Goal: Obtain resource: Obtain resource

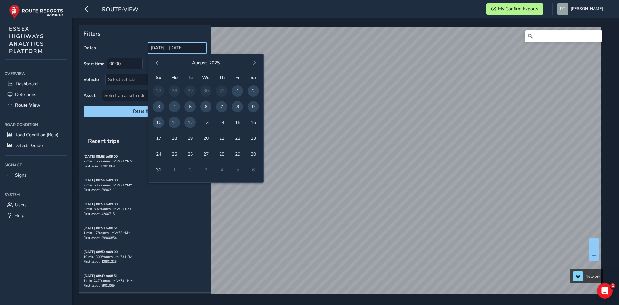
click at [158, 50] on input "[DATE] - [DATE]" at bounding box center [177, 47] width 59 height 11
click at [156, 64] on span "button" at bounding box center [157, 63] width 5 height 5
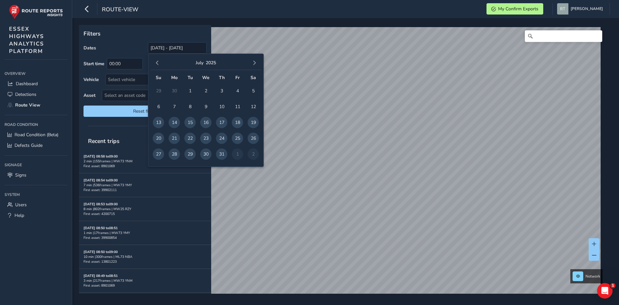
click at [156, 64] on span "button" at bounding box center [157, 63] width 5 height 5
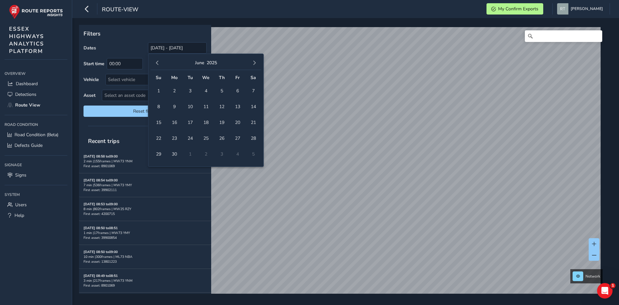
click at [156, 64] on span "button" at bounding box center [157, 63] width 5 height 5
click at [209, 94] on span "1" at bounding box center [205, 90] width 11 height 11
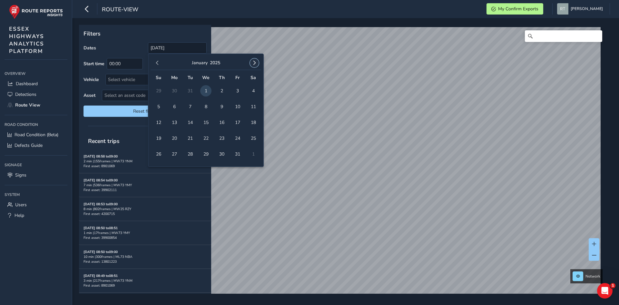
click at [257, 61] on span "button" at bounding box center [254, 63] width 5 height 5
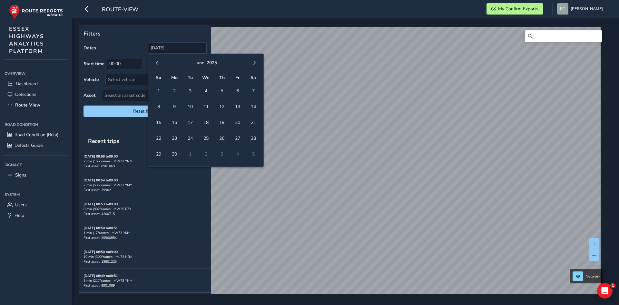
click at [257, 61] on span "button" at bounding box center [254, 63] width 5 height 5
click at [254, 137] on span "23" at bounding box center [253, 138] width 11 height 11
type input "01/01/2025 - 23/08/2025"
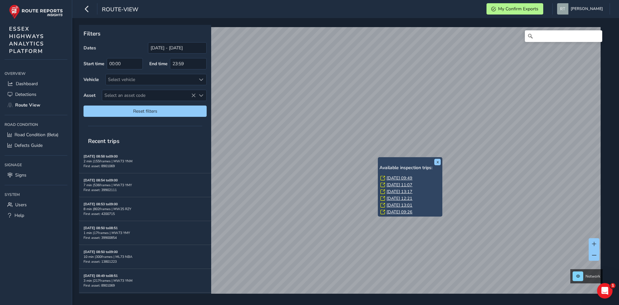
click at [398, 178] on link "Thu, 1 May, 09:49" at bounding box center [400, 178] width 26 height 6
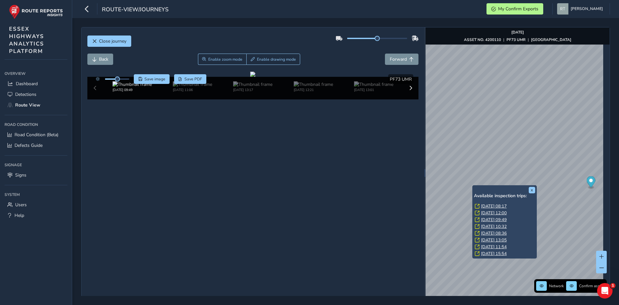
click at [486, 206] on link "Tue, 3 Jun, 08:17" at bounding box center [494, 206] width 26 height 6
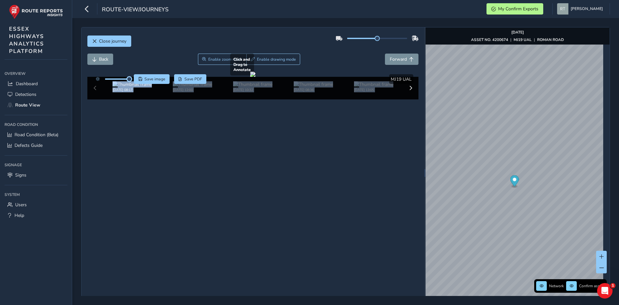
drag, startPoint x: 118, startPoint y: 80, endPoint x: 146, endPoint y: 85, distance: 28.4
click at [146, 85] on div "Click and Drag to Annotate Jun 03 2025, 08:17 May 06 2025, 12:00 Apr 07 2025, 1…" at bounding box center [253, 86] width 332 height 28
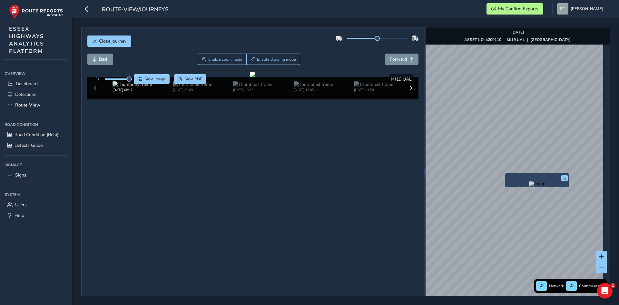
click at [512, 179] on div "x" at bounding box center [537, 180] width 61 height 11
click at [159, 79] on span "Save image" at bounding box center [155, 78] width 21 height 5
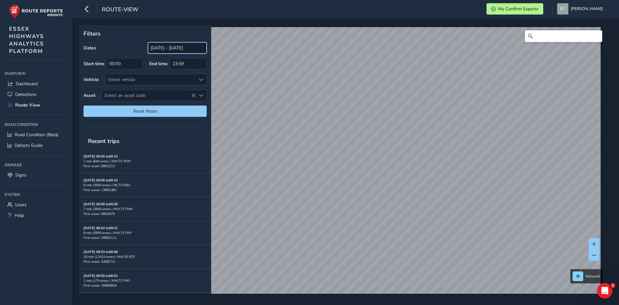
click at [169, 47] on input "[DATE] - [DATE]" at bounding box center [177, 47] width 59 height 11
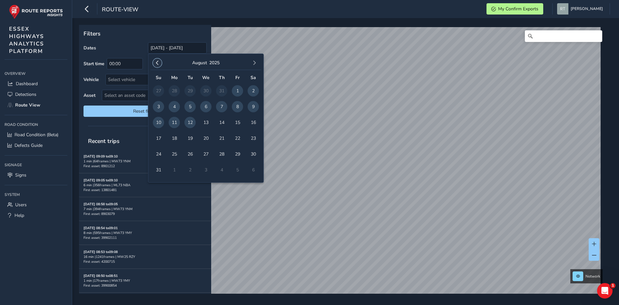
click at [155, 65] on button "button" at bounding box center [157, 62] width 9 height 9
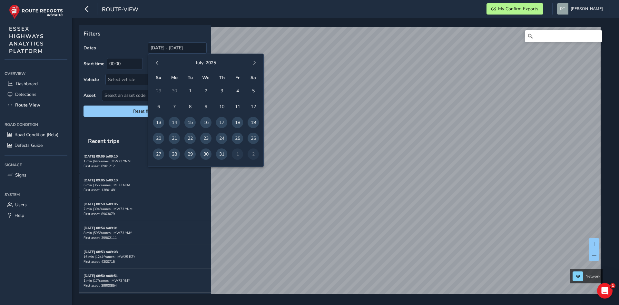
click at [155, 65] on button "button" at bounding box center [157, 62] width 9 height 9
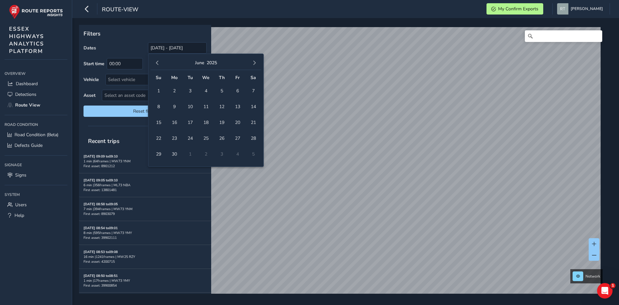
click at [155, 65] on button "button" at bounding box center [157, 62] width 9 height 9
click at [208, 93] on span "1" at bounding box center [205, 90] width 11 height 11
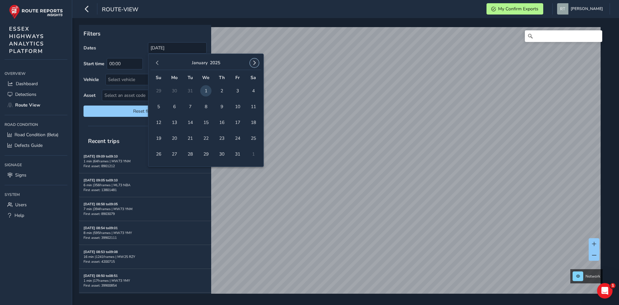
click at [252, 61] on span "button" at bounding box center [254, 63] width 5 height 5
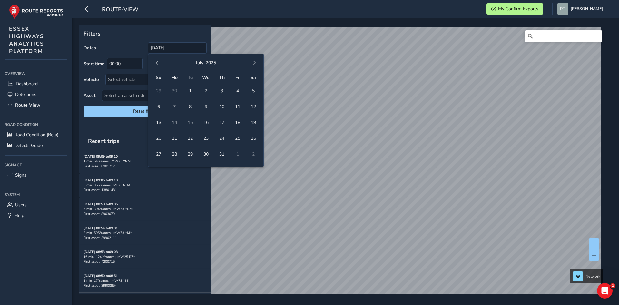
click at [252, 61] on span "button" at bounding box center [254, 63] width 5 height 5
click at [254, 93] on span "6" at bounding box center [253, 90] width 11 height 11
type input "01/01/2025 - 06/09/2025"
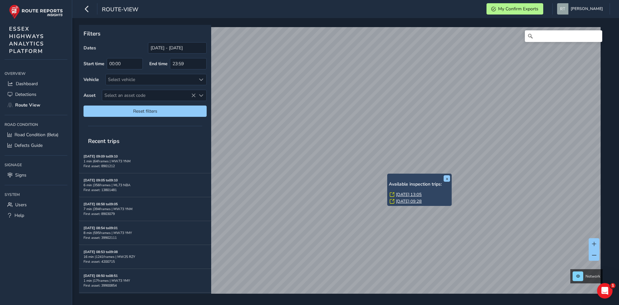
click at [403, 196] on link "Thu, 20 Feb, 13:05" at bounding box center [409, 195] width 26 height 6
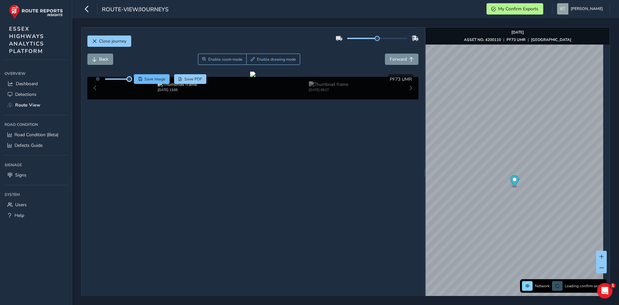
drag, startPoint x: 118, startPoint y: 81, endPoint x: 135, endPoint y: 81, distance: 17.4
click at [135, 81] on div "Save image Save PDF" at bounding box center [150, 79] width 114 height 10
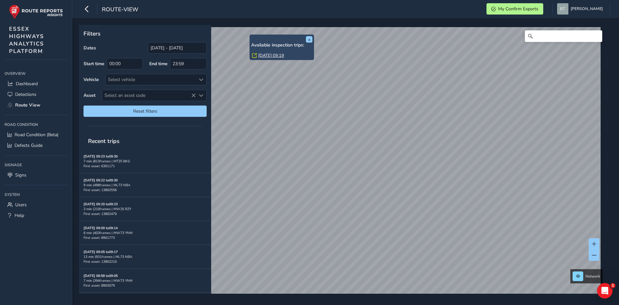
click at [263, 55] on link "Fri, 8 Aug, 09:19" at bounding box center [271, 56] width 26 height 6
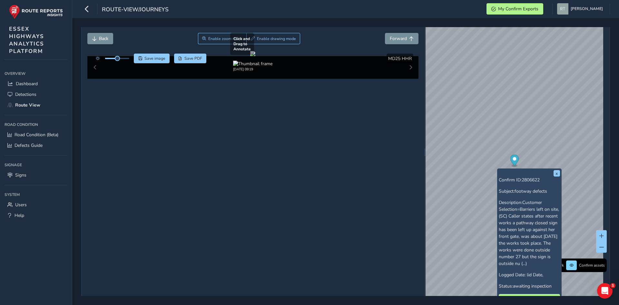
scroll to position [32, 0]
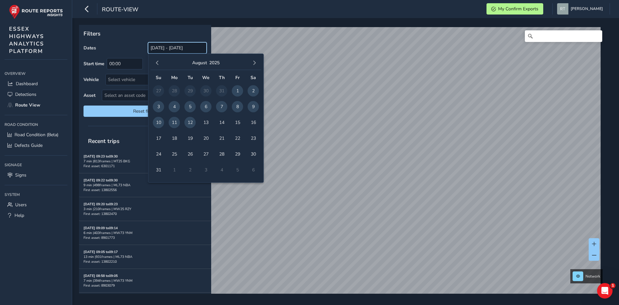
click at [155, 46] on input "[DATE] - [DATE]" at bounding box center [177, 47] width 59 height 11
click at [161, 64] on button "button" at bounding box center [157, 62] width 9 height 9
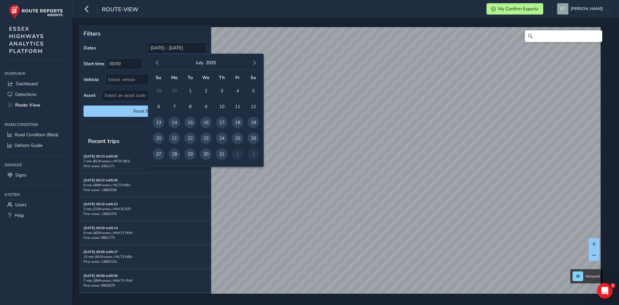
click at [161, 64] on button "button" at bounding box center [157, 62] width 9 height 9
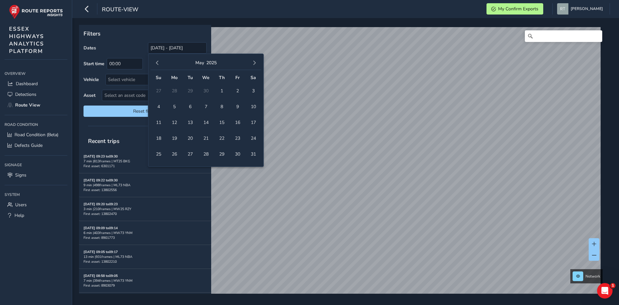
click at [161, 64] on button "button" at bounding box center [157, 62] width 9 height 9
click at [206, 93] on span "1" at bounding box center [205, 90] width 11 height 11
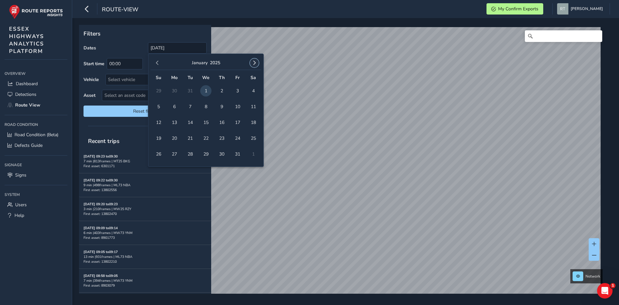
click at [255, 64] on span "button" at bounding box center [254, 63] width 5 height 5
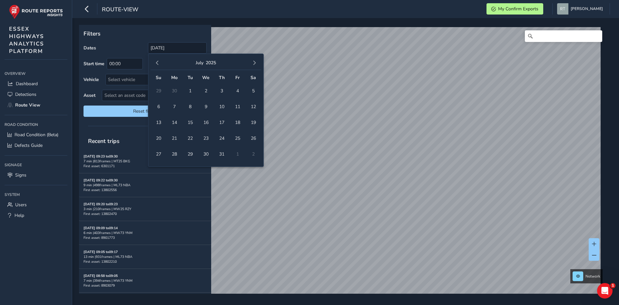
click at [255, 64] on span "button" at bounding box center [254, 63] width 5 height 5
click at [255, 125] on span "16" at bounding box center [253, 122] width 11 height 11
type input "01/01/2025 - 16/08/2025"
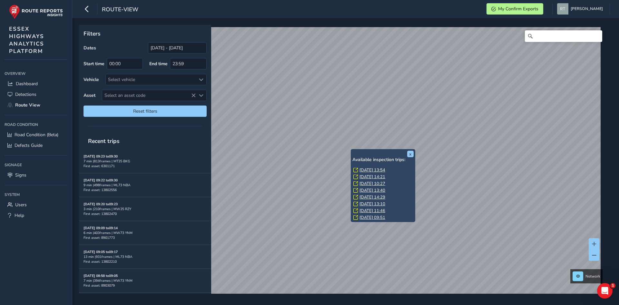
click at [365, 169] on link "Wed, 28 May, 13:54" at bounding box center [373, 170] width 26 height 6
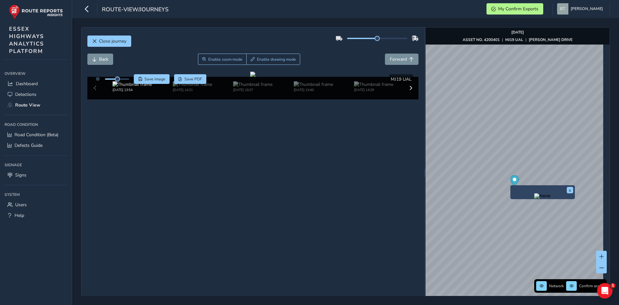
click at [510, 180] on icon "Map marker" at bounding box center [514, 180] width 9 height 11
click at [151, 80] on span "Save image" at bounding box center [155, 78] width 21 height 5
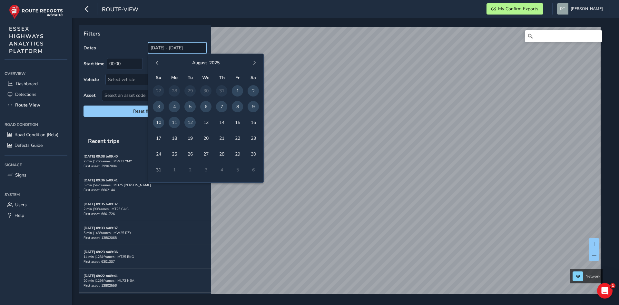
click at [166, 49] on input "[DATE] - [DATE]" at bounding box center [177, 47] width 59 height 11
click at [162, 64] on button "button" at bounding box center [157, 62] width 9 height 9
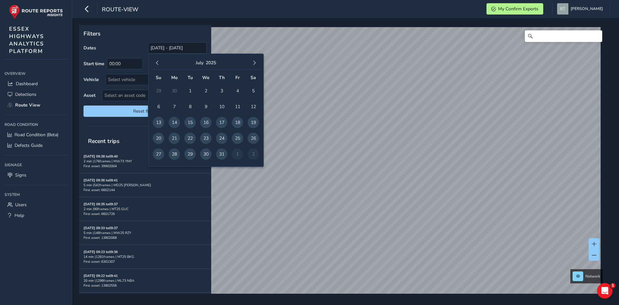
click at [162, 64] on button "button" at bounding box center [157, 62] width 9 height 9
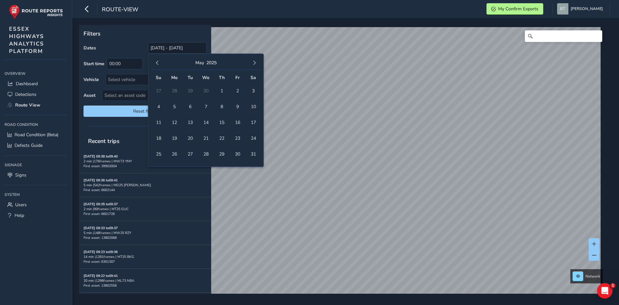
click at [162, 64] on button "button" at bounding box center [157, 62] width 9 height 9
click at [162, 65] on button "button" at bounding box center [157, 62] width 9 height 9
click at [206, 93] on span "1" at bounding box center [205, 90] width 11 height 11
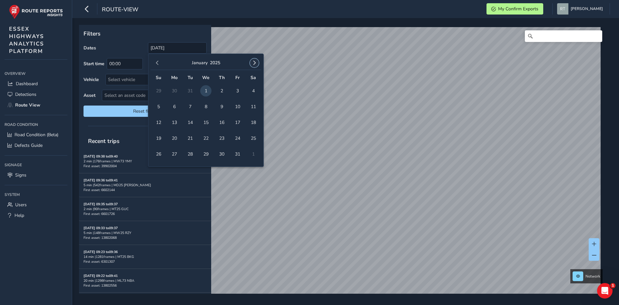
click at [255, 62] on span "button" at bounding box center [254, 63] width 5 height 5
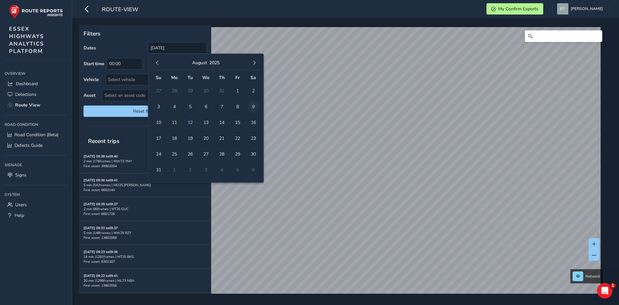
click at [255, 107] on span "9" at bounding box center [253, 106] width 11 height 11
type input "[DATE] - [DATE]"
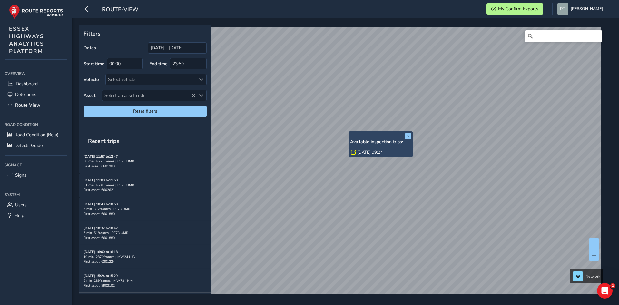
click at [368, 152] on link "Mon, 27 Jan, 09:24" at bounding box center [371, 152] width 26 height 6
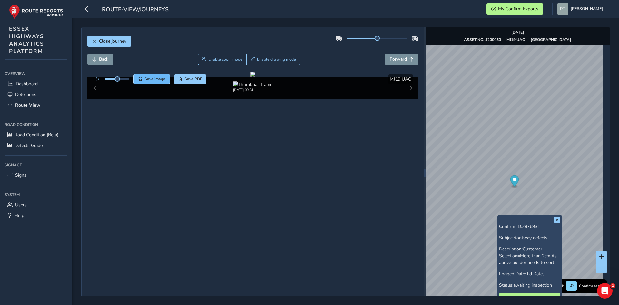
click at [165, 76] on button "Save image" at bounding box center [152, 79] width 36 height 10
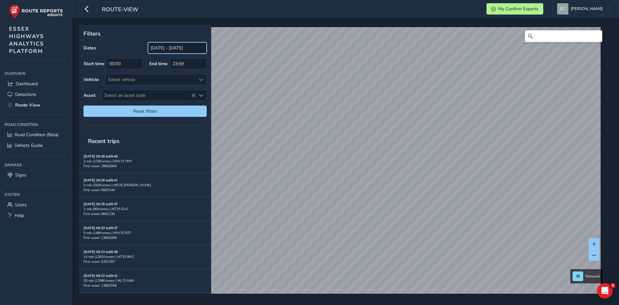
click at [160, 44] on input "[DATE] - [DATE]" at bounding box center [177, 47] width 59 height 11
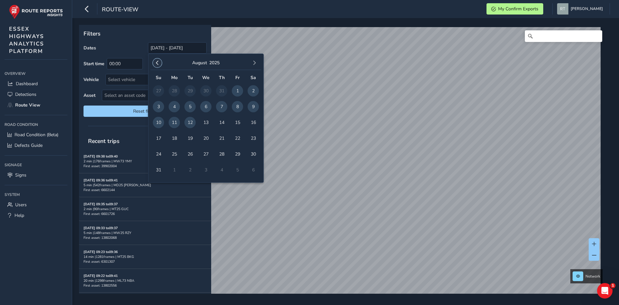
click at [157, 64] on span "button" at bounding box center [157, 63] width 5 height 5
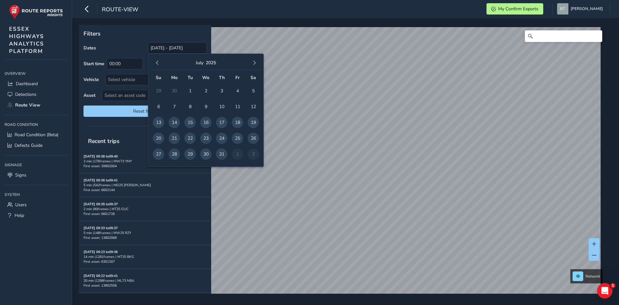
click at [157, 64] on span "button" at bounding box center [157, 63] width 5 height 5
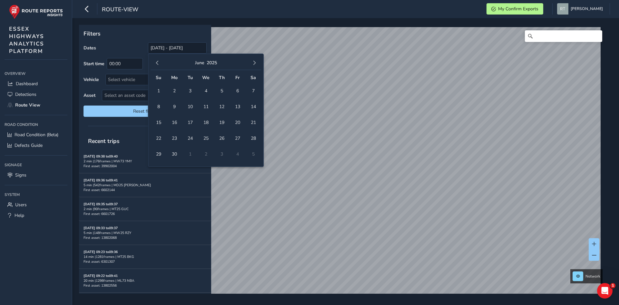
click at [157, 64] on span "button" at bounding box center [157, 63] width 5 height 5
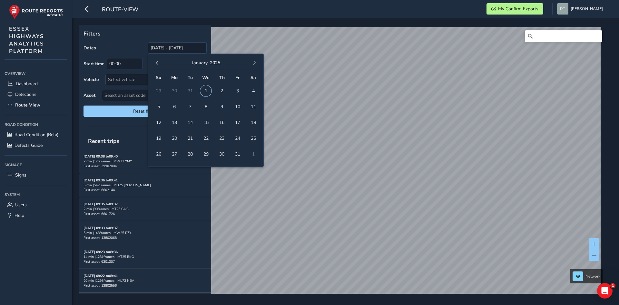
drag, startPoint x: 209, startPoint y: 93, endPoint x: 212, endPoint y: 91, distance: 3.3
click at [210, 93] on span "1" at bounding box center [205, 90] width 11 height 11
click at [251, 64] on button "button" at bounding box center [254, 62] width 9 height 9
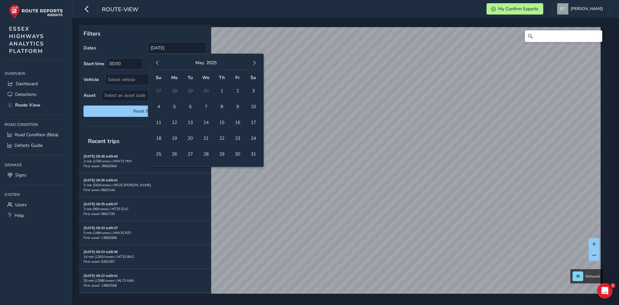
click at [251, 64] on button "button" at bounding box center [254, 62] width 9 height 9
click at [253, 109] on span "9" at bounding box center [253, 106] width 11 height 11
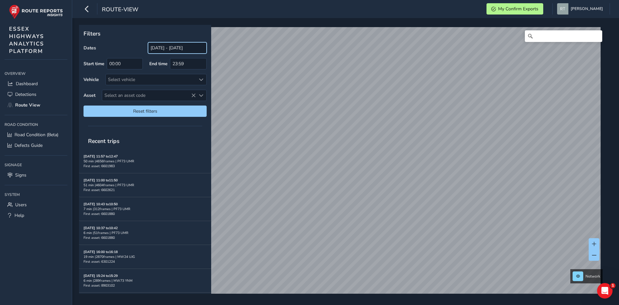
click at [161, 50] on input "01/01/2025 - 09/08/2025" at bounding box center [177, 47] width 59 height 11
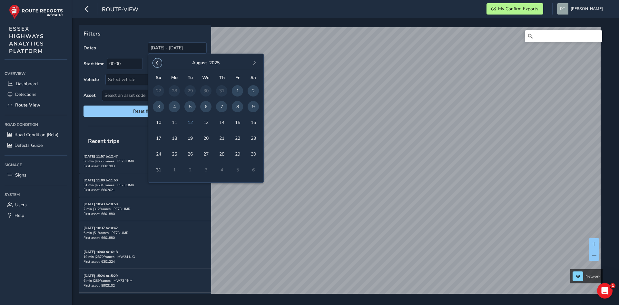
click at [159, 64] on span "button" at bounding box center [157, 63] width 5 height 5
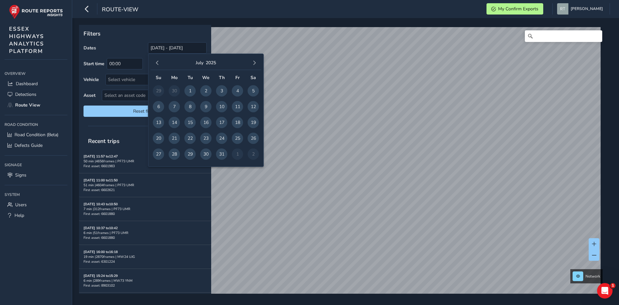
click at [159, 64] on span "button" at bounding box center [157, 63] width 5 height 5
click at [157, 61] on span "button" at bounding box center [157, 63] width 5 height 5
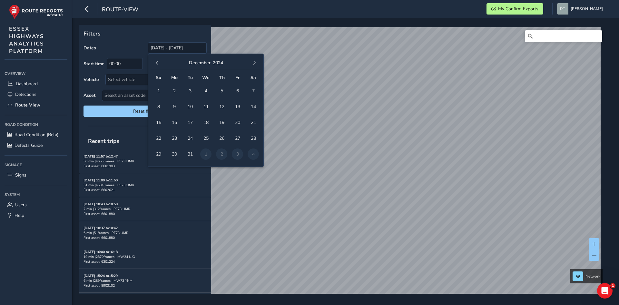
click at [157, 61] on span "button" at bounding box center [157, 63] width 5 height 5
click at [192, 93] on span "1" at bounding box center [190, 90] width 11 height 11
click at [257, 65] on span "button" at bounding box center [254, 63] width 5 height 5
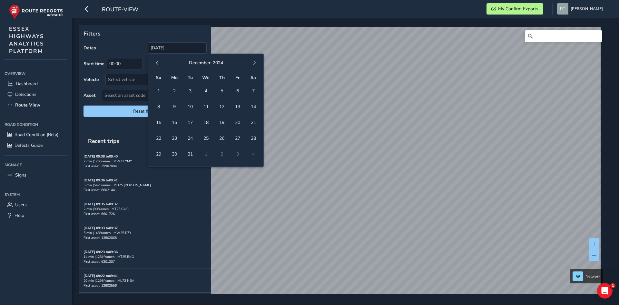
click at [257, 65] on span "button" at bounding box center [254, 63] width 5 height 5
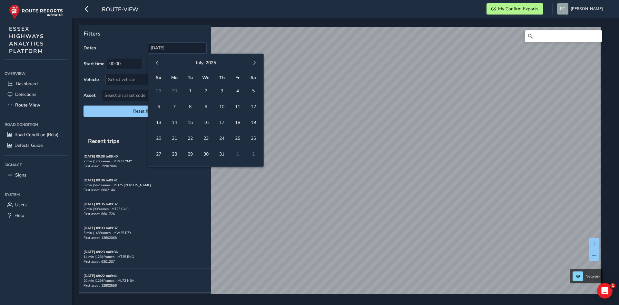
click at [257, 65] on span "button" at bounding box center [254, 63] width 5 height 5
click at [255, 119] on span "20" at bounding box center [253, 122] width 11 height 11
type input "01/10/2024 - 20/09/2025"
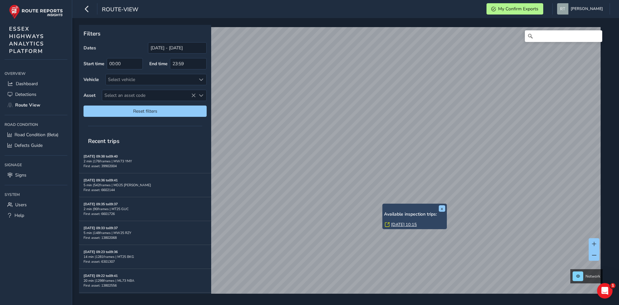
click at [404, 226] on link "Wed, 20 Nov, 10:15" at bounding box center [404, 225] width 26 height 6
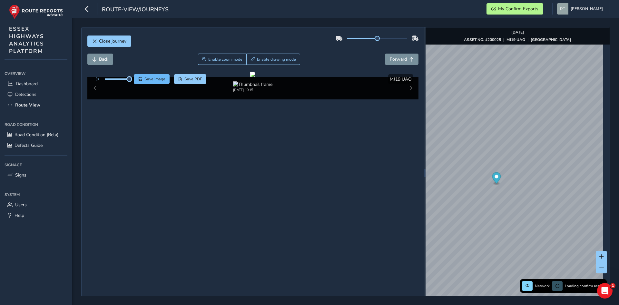
drag, startPoint x: 118, startPoint y: 79, endPoint x: 137, endPoint y: 75, distance: 19.5
click at [137, 75] on div "Save image Save PDF" at bounding box center [150, 79] width 114 height 10
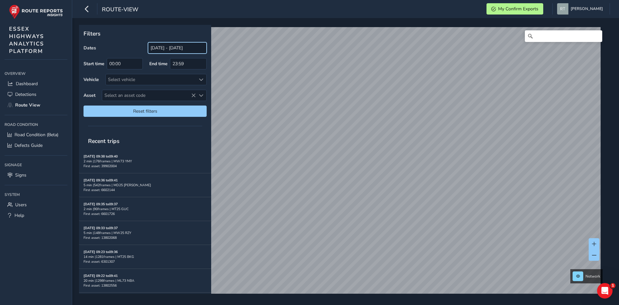
click at [168, 45] on input "[DATE] - [DATE]" at bounding box center [177, 47] width 59 height 11
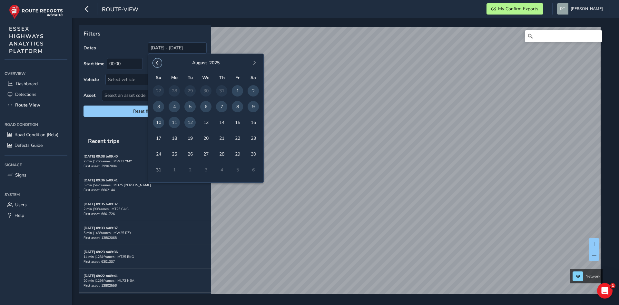
click at [160, 64] on button "button" at bounding box center [157, 62] width 9 height 9
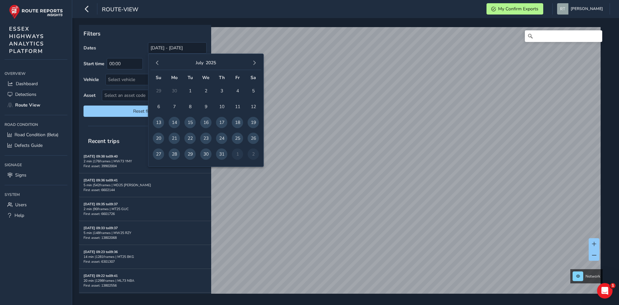
click at [160, 64] on button "button" at bounding box center [157, 62] width 9 height 9
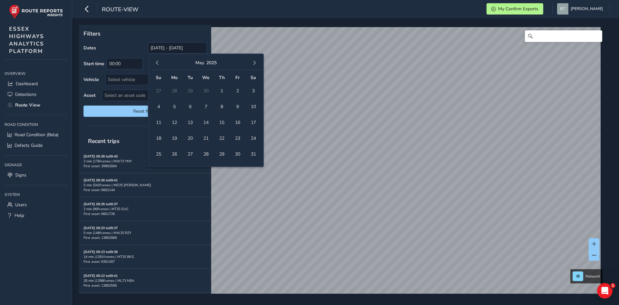
click at [160, 64] on button "button" at bounding box center [157, 62] width 9 height 9
click at [158, 91] on span "1" at bounding box center [158, 90] width 11 height 11
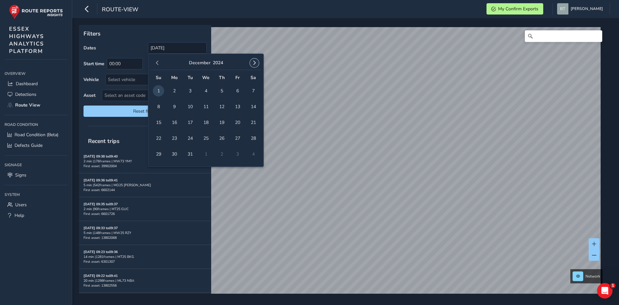
click at [252, 61] on span "button" at bounding box center [254, 63] width 5 height 5
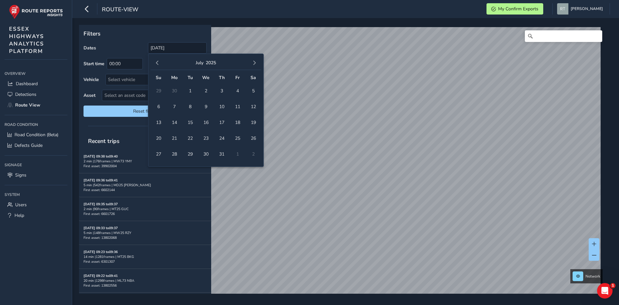
click at [252, 61] on span "button" at bounding box center [254, 63] width 5 height 5
click at [251, 107] on span "9" at bounding box center [253, 106] width 11 height 11
type input "[DATE] - [DATE]"
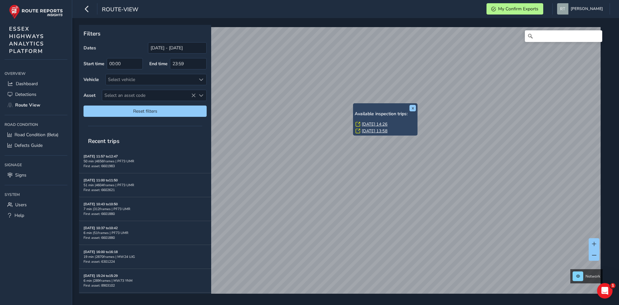
drag, startPoint x: 359, startPoint y: 112, endPoint x: 353, endPoint y: 105, distance: 9.4
click at [353, 105] on div "x Available inspection trips: [DATE] 14:26 [DATE] 13:58" at bounding box center [385, 119] width 65 height 32
click at [366, 124] on link "[DATE] 14:26" at bounding box center [375, 124] width 26 height 6
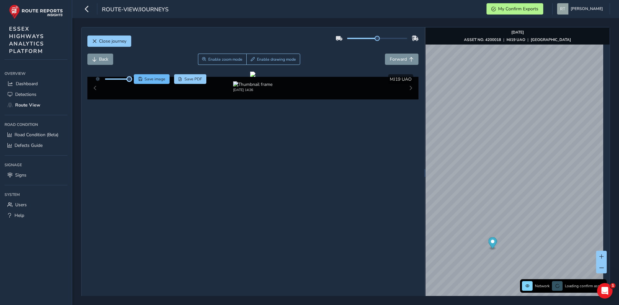
drag, startPoint x: 119, startPoint y: 81, endPoint x: 140, endPoint y: 80, distance: 21.6
click at [140, 80] on div "Save image Save PDF" at bounding box center [150, 79] width 114 height 10
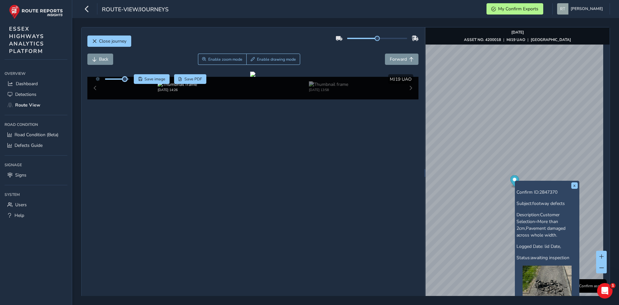
click at [513, 181] on circle "Map marker" at bounding box center [515, 180] width 4 height 4
click at [164, 78] on span "Save image" at bounding box center [155, 78] width 21 height 5
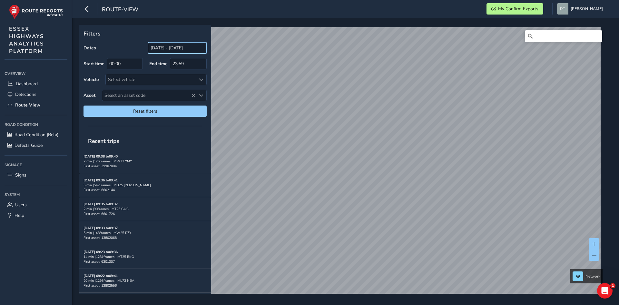
click at [157, 47] on input "[DATE] - [DATE]" at bounding box center [177, 47] width 59 height 11
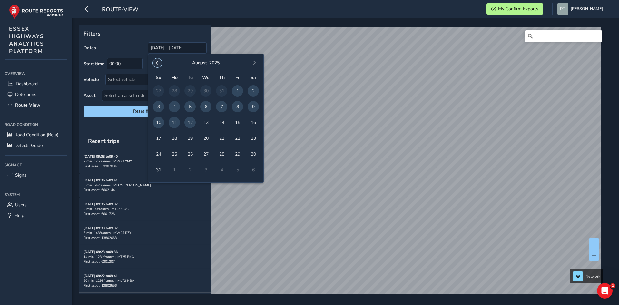
click at [158, 63] on span "button" at bounding box center [157, 63] width 5 height 5
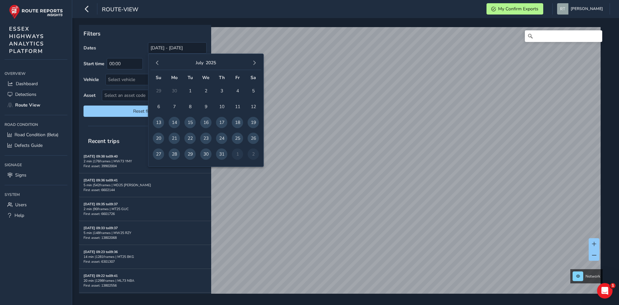
click at [158, 63] on span "button" at bounding box center [157, 63] width 5 height 5
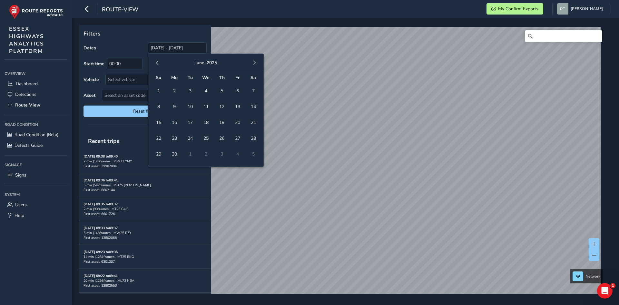
click at [158, 63] on span "button" at bounding box center [157, 63] width 5 height 5
click at [208, 90] on span "1" at bounding box center [205, 90] width 11 height 11
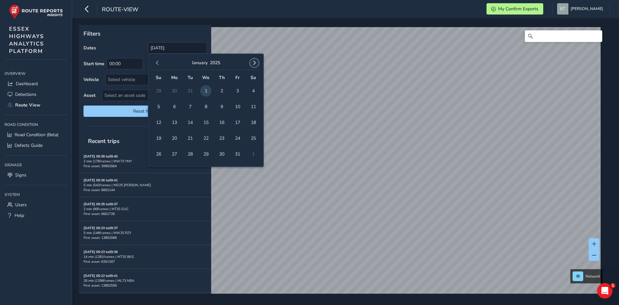
click at [258, 63] on button "button" at bounding box center [254, 62] width 9 height 9
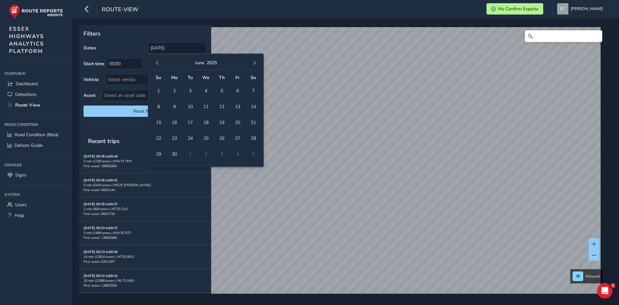
click at [258, 63] on button "button" at bounding box center [254, 62] width 9 height 9
click at [253, 139] on span "23" at bounding box center [253, 138] width 11 height 11
type input "01/01/2025 - 23/08/2025"
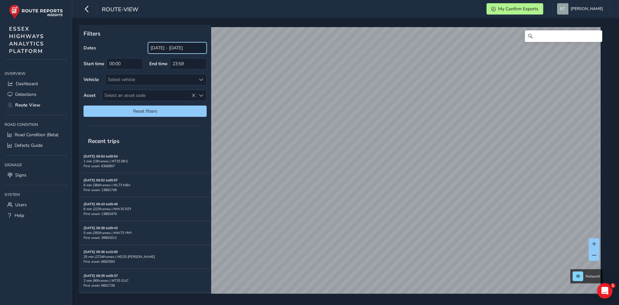
click at [176, 44] on input "[DATE] - [DATE]" at bounding box center [177, 47] width 59 height 11
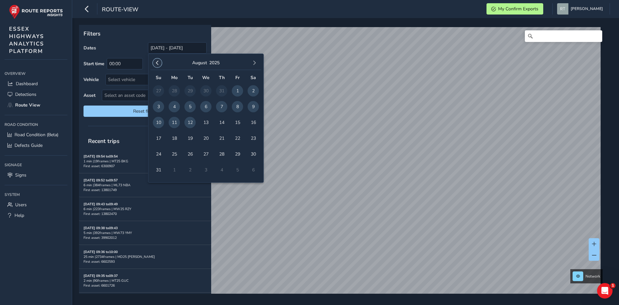
click at [158, 61] on span "button" at bounding box center [157, 63] width 5 height 5
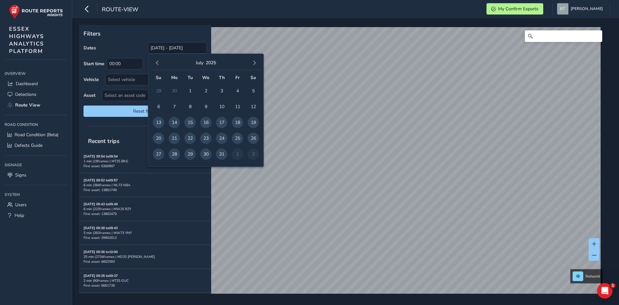
click at [158, 61] on span "button" at bounding box center [157, 63] width 5 height 5
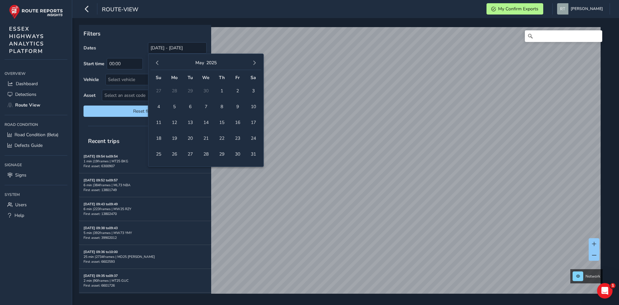
click at [158, 61] on span "button" at bounding box center [157, 63] width 5 height 5
click at [203, 93] on span "1" at bounding box center [205, 90] width 11 height 11
click at [250, 61] on button "button" at bounding box center [254, 62] width 9 height 9
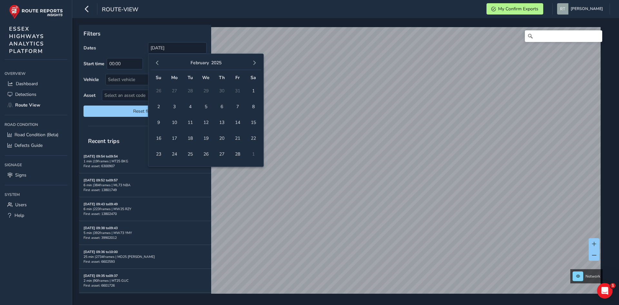
click at [250, 61] on button "button" at bounding box center [254, 62] width 9 height 9
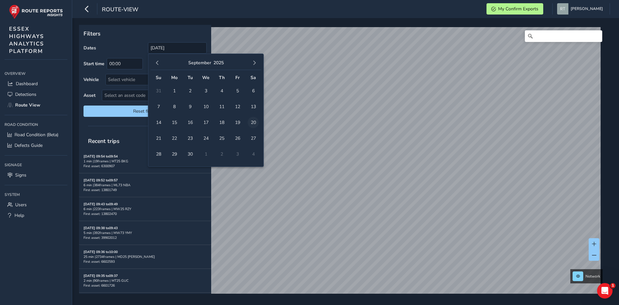
click at [255, 122] on span "20" at bounding box center [253, 122] width 11 height 11
type input "01/01/2025 - 20/09/2025"
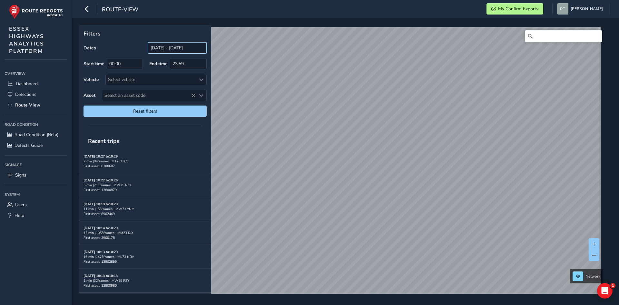
click at [162, 49] on input "[DATE] - [DATE]" at bounding box center [177, 47] width 59 height 11
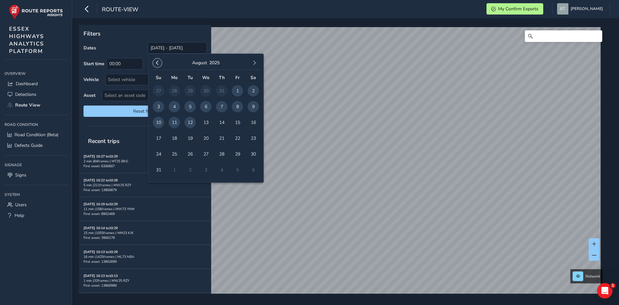
click at [156, 65] on span "button" at bounding box center [157, 63] width 5 height 5
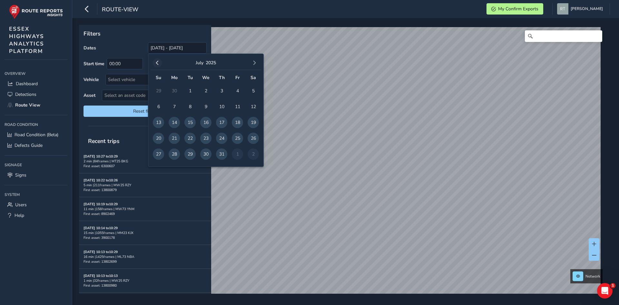
click at [156, 65] on button "button" at bounding box center [157, 62] width 9 height 9
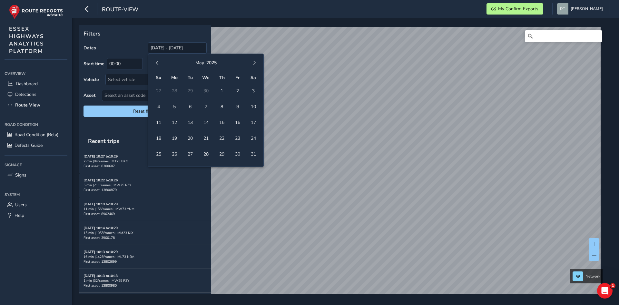
click at [156, 65] on button "button" at bounding box center [157, 62] width 9 height 9
click at [203, 91] on span "1" at bounding box center [205, 90] width 11 height 11
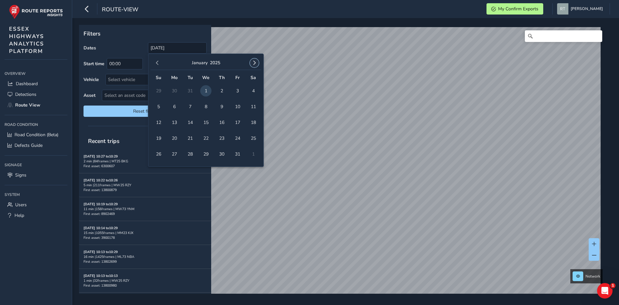
click at [253, 61] on span "button" at bounding box center [254, 63] width 5 height 5
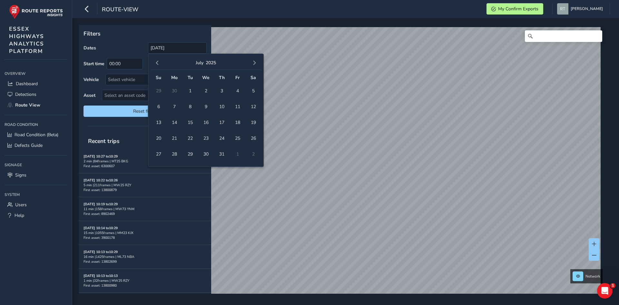
click at [253, 61] on span "button" at bounding box center [254, 63] width 5 height 5
click at [251, 93] on span "4" at bounding box center [253, 90] width 11 height 11
type input "01/01/2025 - 04/10/2025"
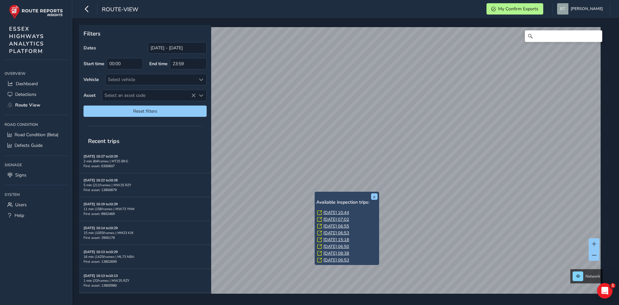
click at [343, 213] on link "[DATE] 10:44" at bounding box center [337, 213] width 26 height 6
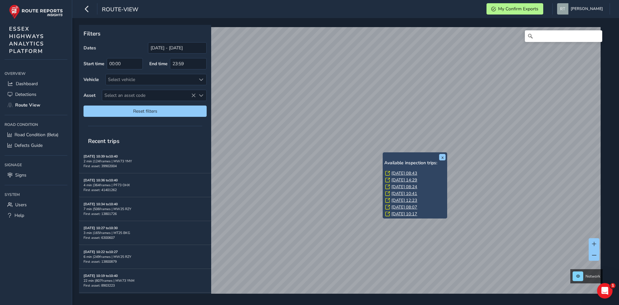
click at [398, 170] on link "[DATE] 08:43" at bounding box center [405, 173] width 26 height 6
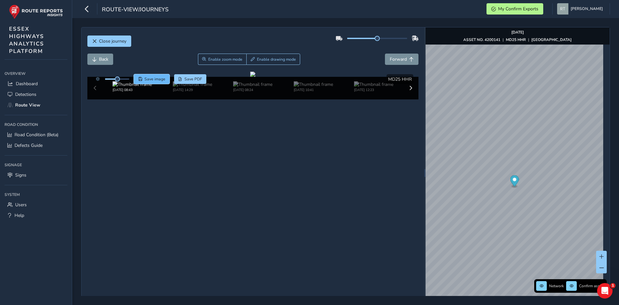
click at [160, 78] on span "Save image" at bounding box center [155, 78] width 21 height 5
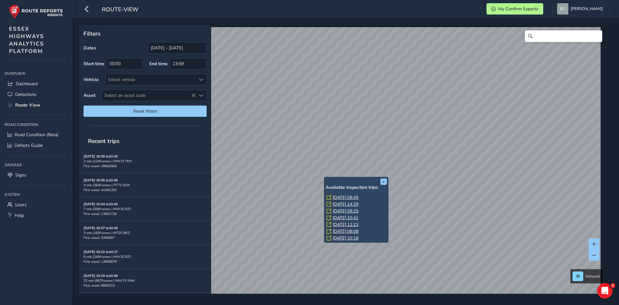
click at [357, 196] on link "[DATE] 08:45" at bounding box center [346, 198] width 26 height 6
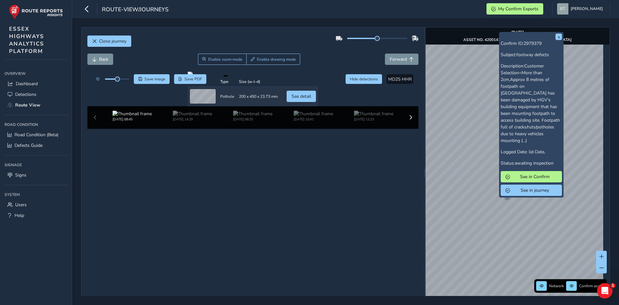
click at [505, 195] on icon "Map marker" at bounding box center [507, 192] width 9 height 11
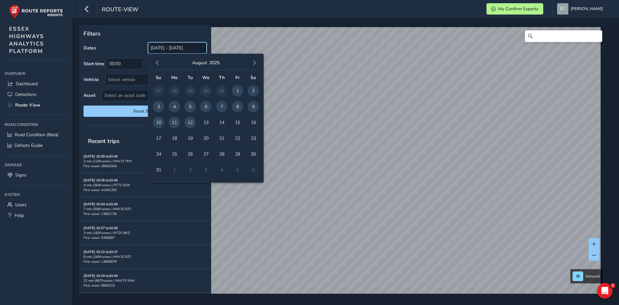
click at [172, 50] on input "[DATE] - [DATE]" at bounding box center [177, 47] width 59 height 11
click at [162, 67] on div "[DATE]" at bounding box center [206, 63] width 111 height 14
click at [160, 65] on button "button" at bounding box center [157, 62] width 9 height 9
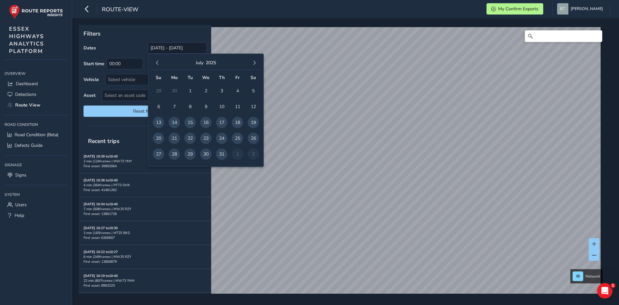
click at [160, 65] on button "button" at bounding box center [157, 62] width 9 height 9
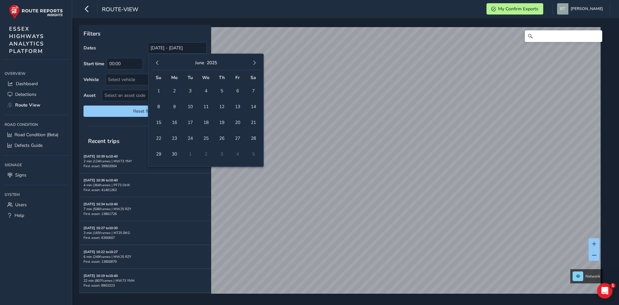
click at [160, 65] on button "button" at bounding box center [157, 62] width 9 height 9
click at [204, 90] on span "1" at bounding box center [205, 90] width 11 height 11
click at [253, 61] on span "button" at bounding box center [254, 63] width 5 height 5
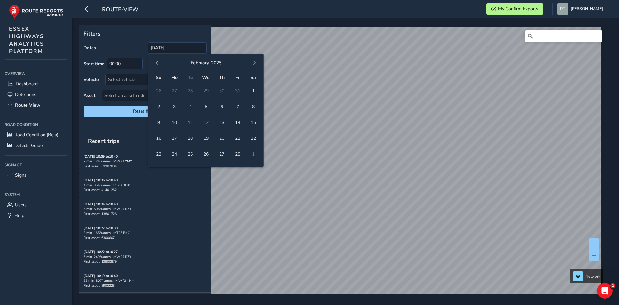
click at [253, 61] on span "button" at bounding box center [254, 63] width 5 height 5
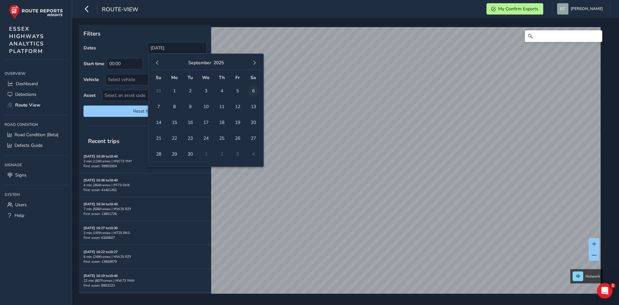
click at [254, 94] on span "6" at bounding box center [253, 90] width 11 height 11
type input "[DATE] - [DATE]"
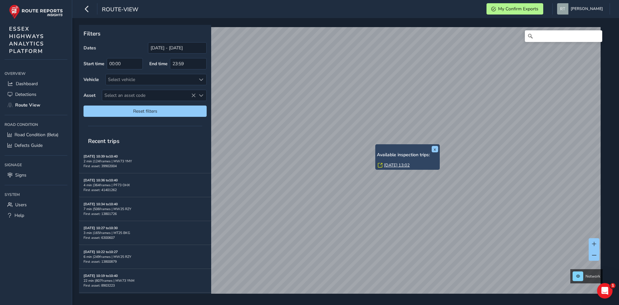
click at [387, 166] on link "[DATE] 13:02" at bounding box center [397, 165] width 26 height 6
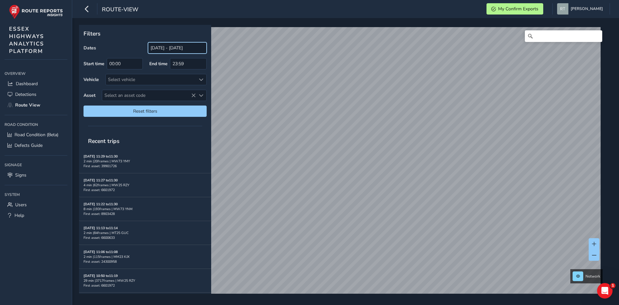
click at [157, 46] on input "[DATE] - [DATE]" at bounding box center [177, 47] width 59 height 11
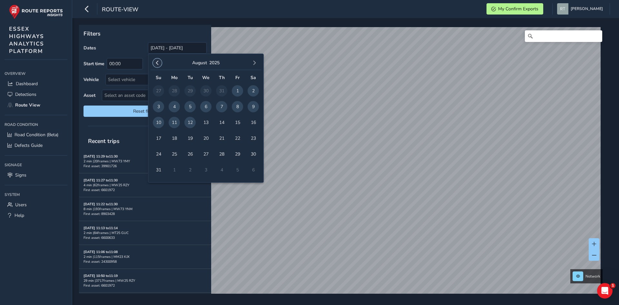
click at [157, 66] on button "button" at bounding box center [157, 62] width 9 height 9
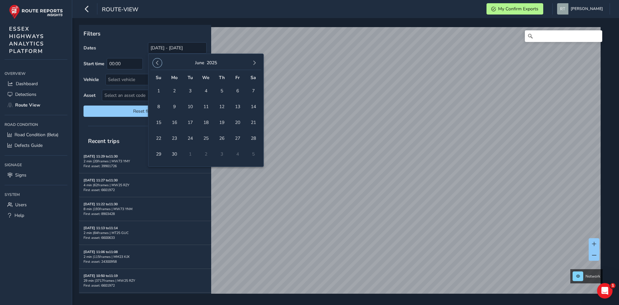
click at [157, 66] on button "button" at bounding box center [157, 62] width 9 height 9
click at [257, 92] on span "1" at bounding box center [253, 90] width 11 height 11
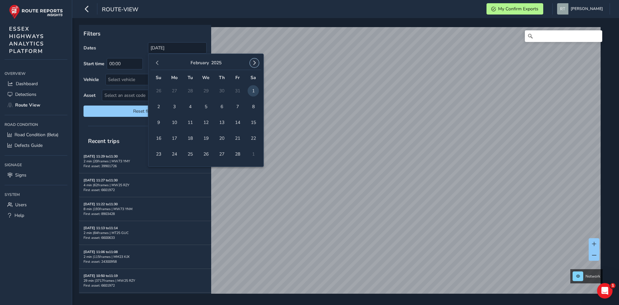
click at [253, 61] on span "button" at bounding box center [254, 63] width 5 height 5
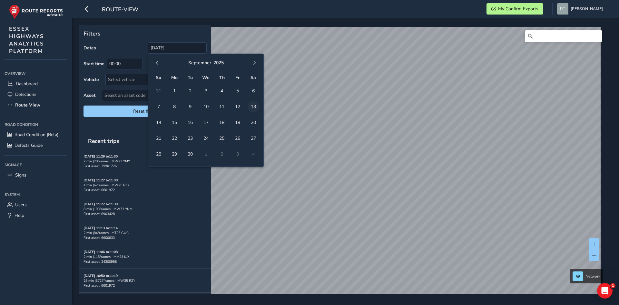
click at [256, 107] on span "13" at bounding box center [253, 106] width 11 height 11
type input "01/02/2025 - 13/09/2025"
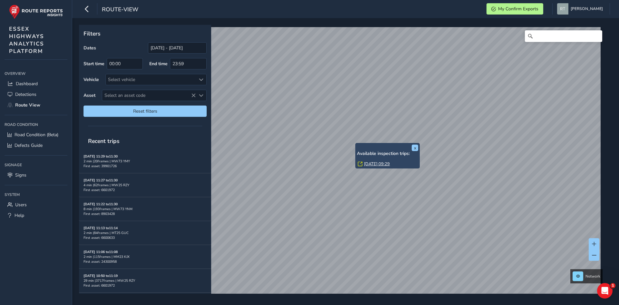
click at [372, 163] on link "Thu, 29 May, 09:29" at bounding box center [377, 164] width 26 height 6
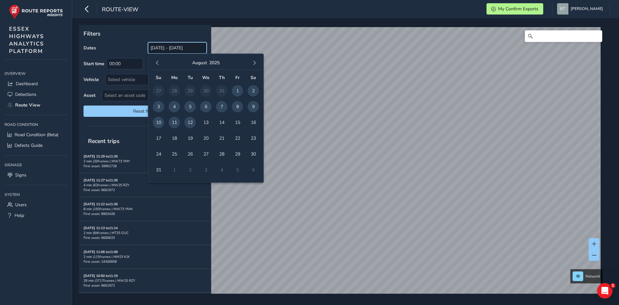
click at [169, 50] on input "[DATE] - [DATE]" at bounding box center [177, 47] width 59 height 11
click at [161, 64] on button "button" at bounding box center [157, 62] width 9 height 9
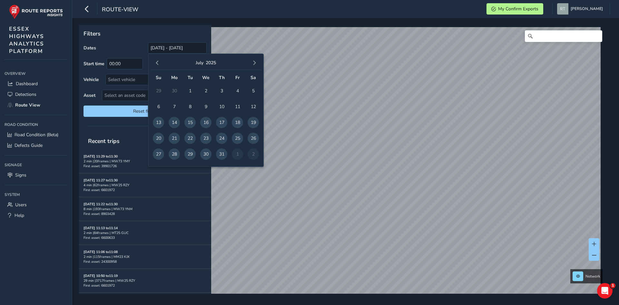
click at [161, 64] on button "button" at bounding box center [157, 62] width 9 height 9
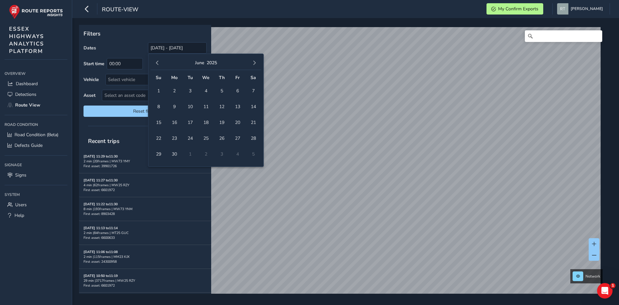
click at [161, 64] on button "button" at bounding box center [157, 62] width 9 height 9
click at [153, 63] on button "button" at bounding box center [157, 62] width 9 height 9
click at [206, 92] on span "1" at bounding box center [205, 90] width 11 height 11
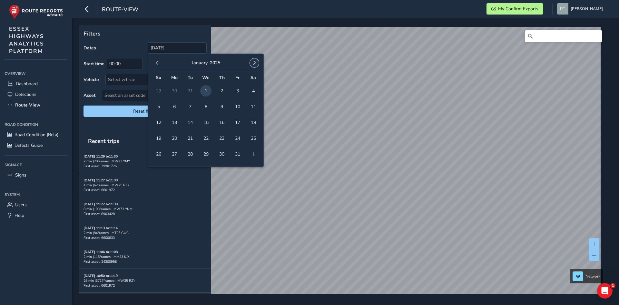
click at [252, 62] on button "button" at bounding box center [254, 62] width 9 height 9
click at [252, 62] on span "button" at bounding box center [254, 63] width 5 height 5
click at [252, 62] on button "button" at bounding box center [254, 62] width 9 height 9
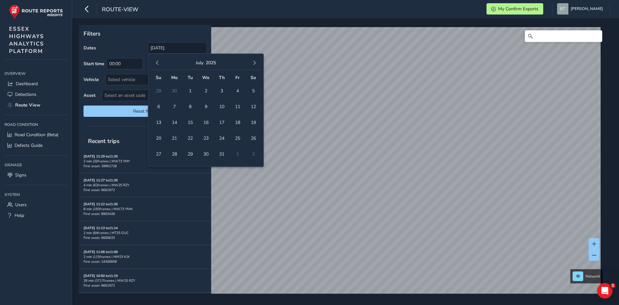
click at [252, 62] on span "button" at bounding box center [254, 63] width 5 height 5
click at [254, 106] on span "13" at bounding box center [253, 106] width 11 height 11
type input "01/01/2025 - 13/09/2025"
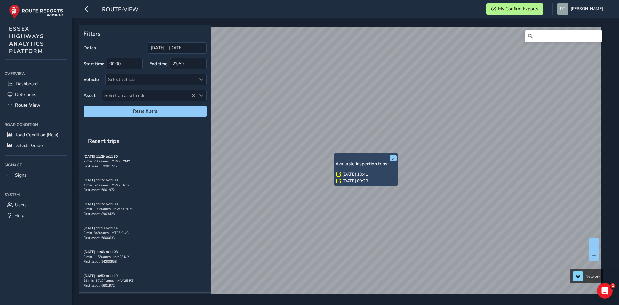
click at [351, 174] on link "Wed, 12 Feb, 13:41" at bounding box center [356, 174] width 26 height 6
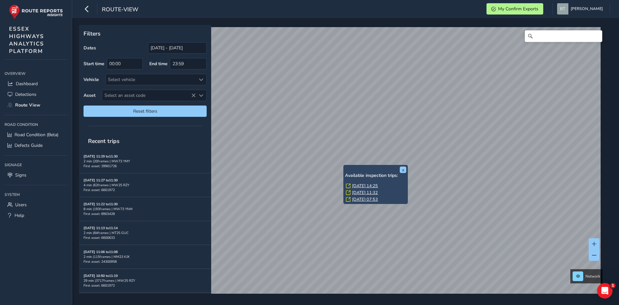
click at [361, 185] on link "[DATE] 14:25" at bounding box center [365, 186] width 26 height 6
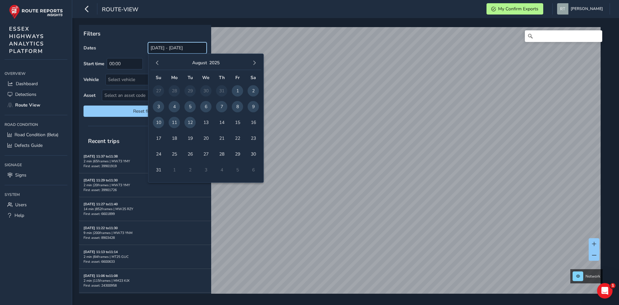
click at [164, 47] on input "[DATE] - [DATE]" at bounding box center [177, 47] width 59 height 11
click at [157, 65] on span "button" at bounding box center [157, 63] width 5 height 5
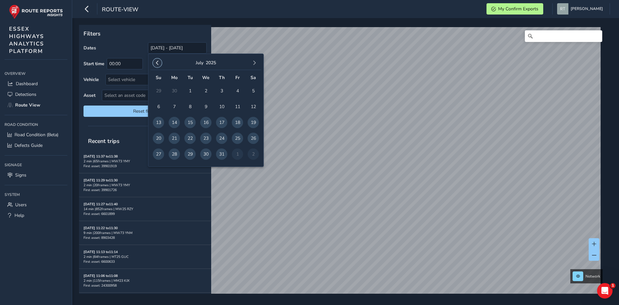
click at [157, 61] on span "button" at bounding box center [157, 63] width 5 height 5
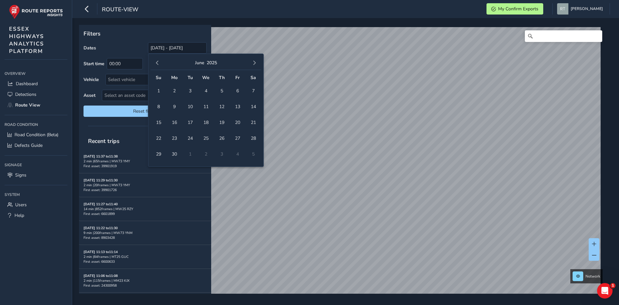
click at [157, 61] on span "button" at bounding box center [157, 63] width 5 height 5
click at [204, 89] on span "1" at bounding box center [205, 90] width 11 height 11
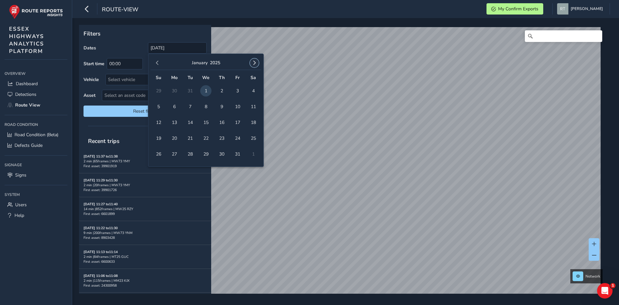
click at [256, 61] on span "button" at bounding box center [254, 63] width 5 height 5
click at [256, 62] on span "button" at bounding box center [254, 63] width 5 height 5
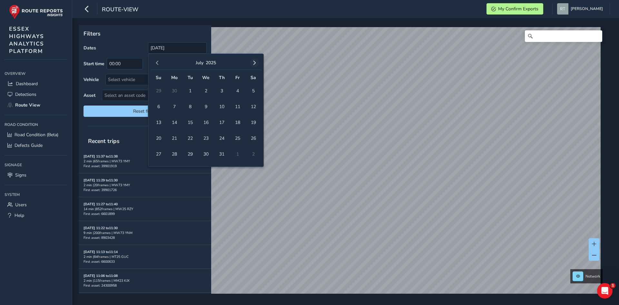
click at [251, 62] on button "button" at bounding box center [254, 62] width 9 height 9
click at [253, 121] on span "16" at bounding box center [253, 122] width 11 height 11
type input "01/01/2025 - 16/08/2025"
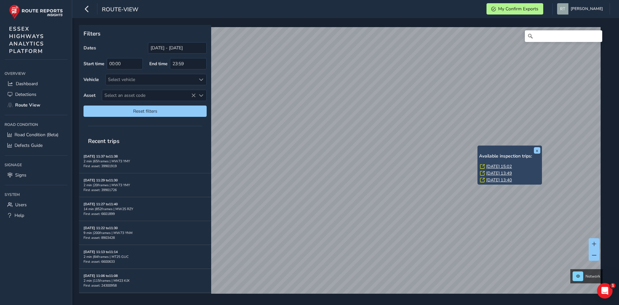
click at [506, 167] on link "Mon, 2 Jun, 15:02" at bounding box center [500, 167] width 26 height 6
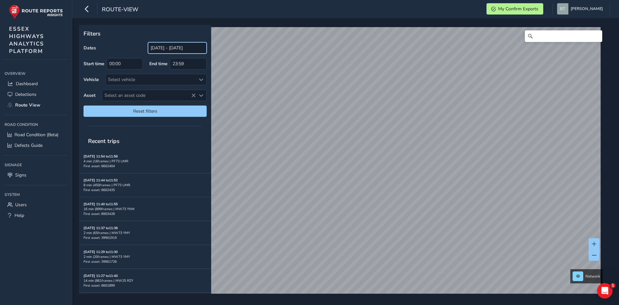
click at [158, 44] on input "[DATE] - [DATE]" at bounding box center [177, 47] width 59 height 11
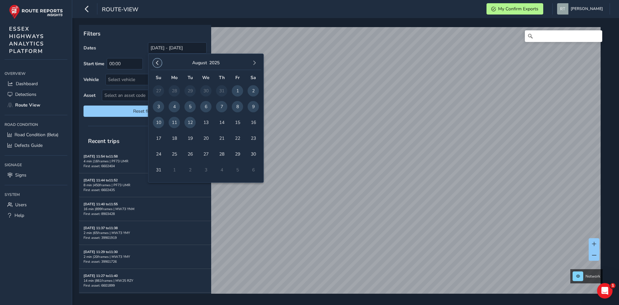
click at [159, 63] on span "button" at bounding box center [157, 63] width 5 height 5
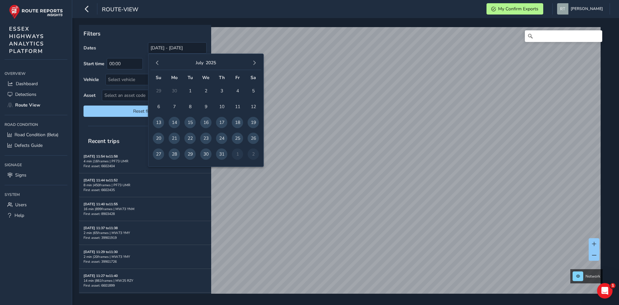
click at [159, 63] on span "button" at bounding box center [157, 63] width 5 height 5
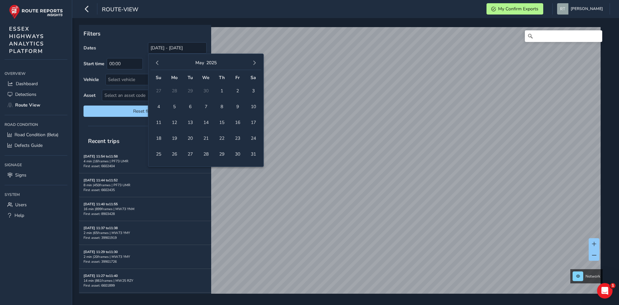
click at [159, 63] on span "button" at bounding box center [157, 63] width 5 height 5
drag, startPoint x: 207, startPoint y: 93, endPoint x: 211, endPoint y: 91, distance: 4.3
click at [207, 93] on span "1" at bounding box center [205, 90] width 11 height 11
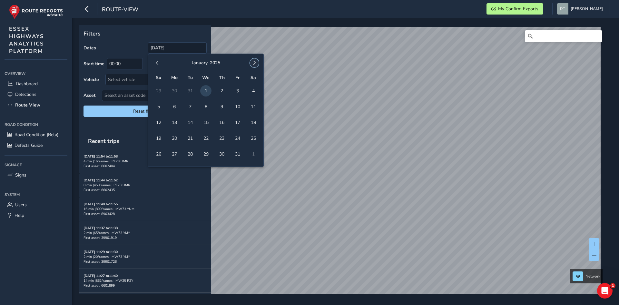
click at [254, 65] on span "button" at bounding box center [254, 63] width 5 height 5
click at [255, 64] on span "button" at bounding box center [254, 63] width 5 height 5
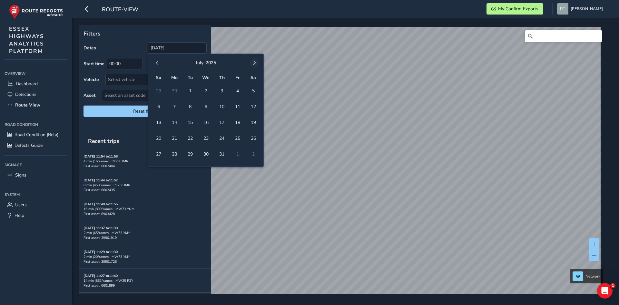
click at [255, 64] on span "button" at bounding box center [254, 63] width 5 height 5
click at [252, 106] on span "13" at bounding box center [253, 106] width 11 height 11
type input "[DATE] - [DATE]"
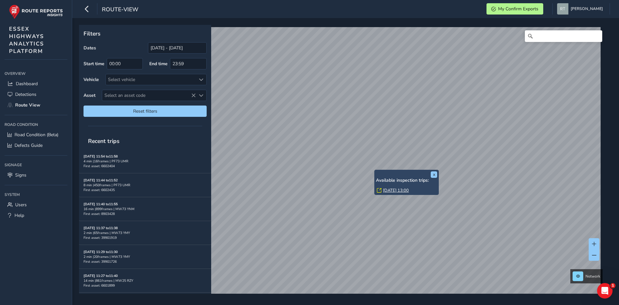
click at [389, 190] on link "[DATE] 13:00" at bounding box center [396, 190] width 26 height 6
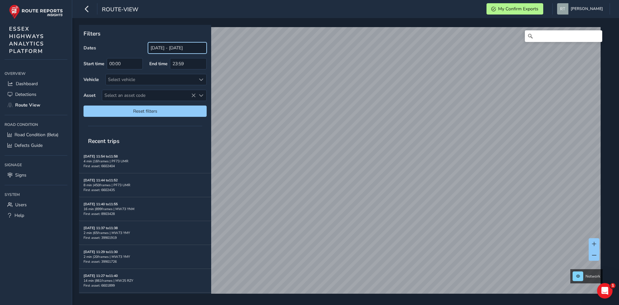
click at [156, 47] on input "[DATE] - [DATE]" at bounding box center [177, 47] width 59 height 11
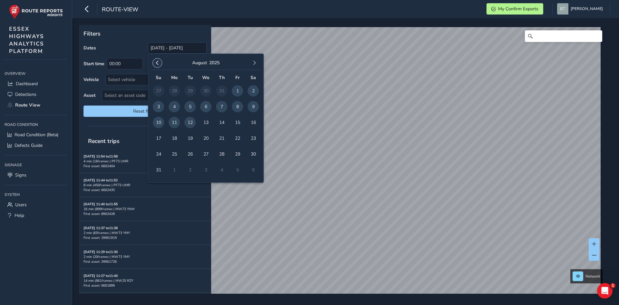
click at [157, 59] on button "button" at bounding box center [157, 62] width 9 height 9
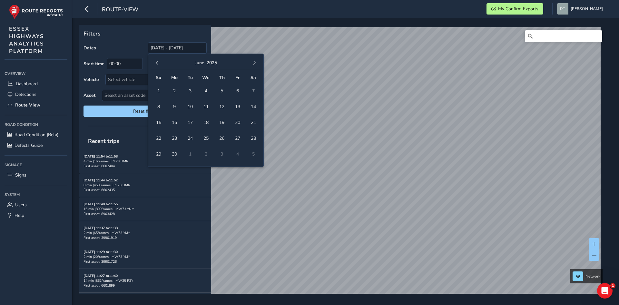
click at [157, 59] on button "button" at bounding box center [157, 62] width 9 height 9
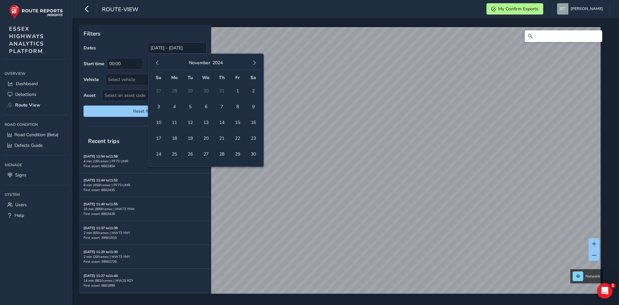
click at [157, 59] on button "button" at bounding box center [157, 62] width 9 height 9
click at [191, 90] on span "1" at bounding box center [190, 90] width 11 height 11
click at [253, 60] on button "button" at bounding box center [254, 62] width 9 height 9
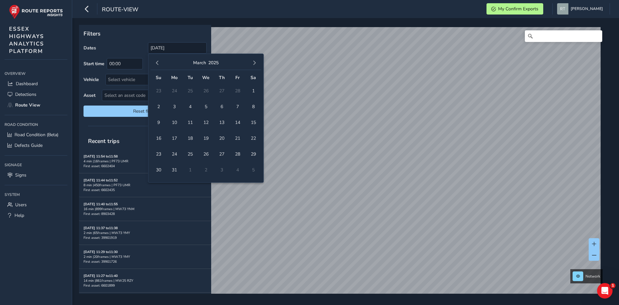
click at [253, 60] on button "button" at bounding box center [254, 62] width 9 height 9
click at [253, 125] on span "16" at bounding box center [253, 122] width 11 height 11
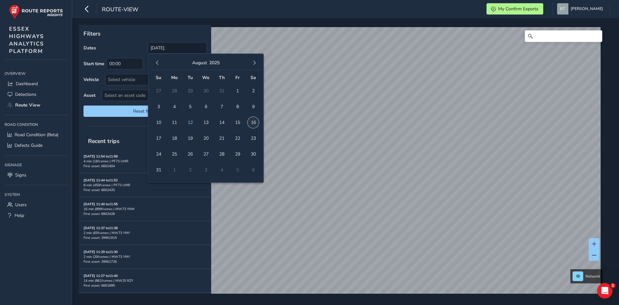
type input "[DATE] - [DATE]"
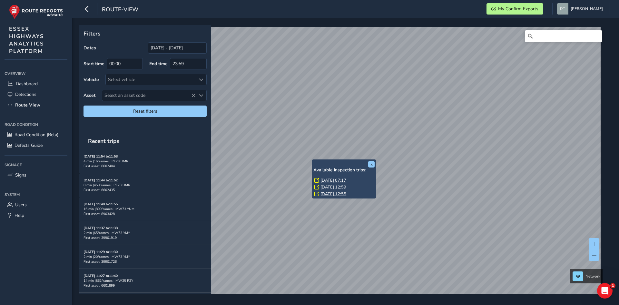
click at [324, 179] on link "[DATE] 07:17" at bounding box center [334, 180] width 26 height 6
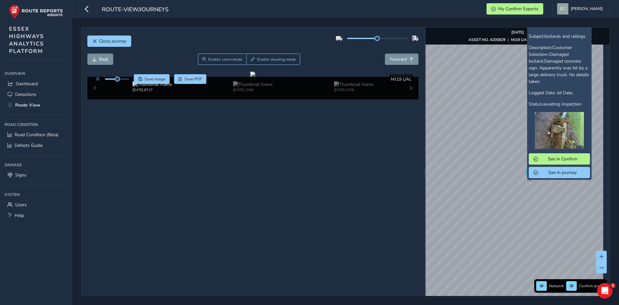
click at [526, 175] on icon "Map marker" at bounding box center [530, 173] width 9 height 11
drag, startPoint x: 117, startPoint y: 79, endPoint x: 135, endPoint y: 80, distance: 18.1
click at [135, 80] on div "Save image Save PDF" at bounding box center [150, 79] width 114 height 10
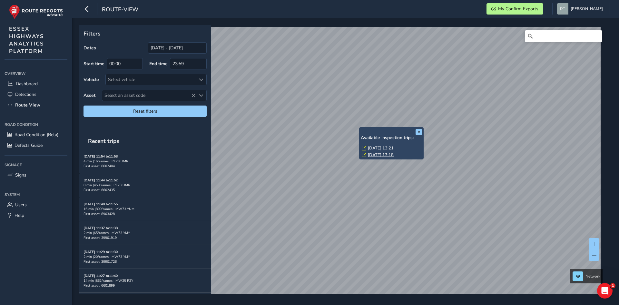
click at [376, 150] on link "[DATE] 13:21" at bounding box center [381, 148] width 26 height 6
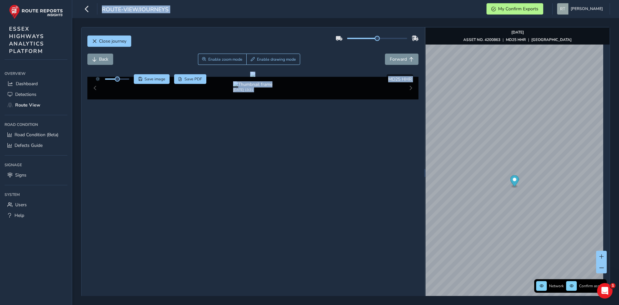
click at [514, 179] on icon "Map marker" at bounding box center [514, 180] width 9 height 11
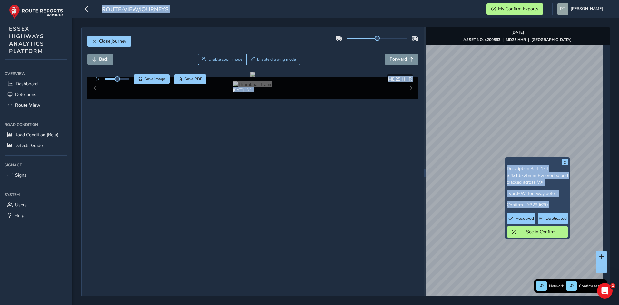
scroll to position [23, 0]
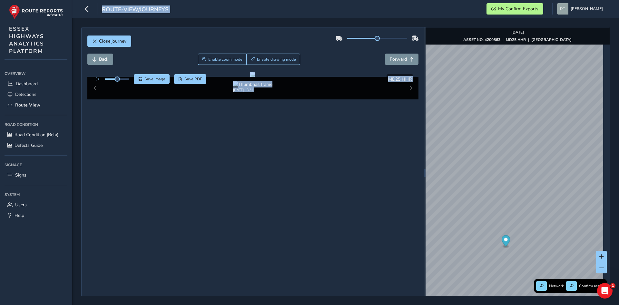
click at [488, 40] on strong "ASSET NO. 4200863" at bounding box center [482, 39] width 37 height 5
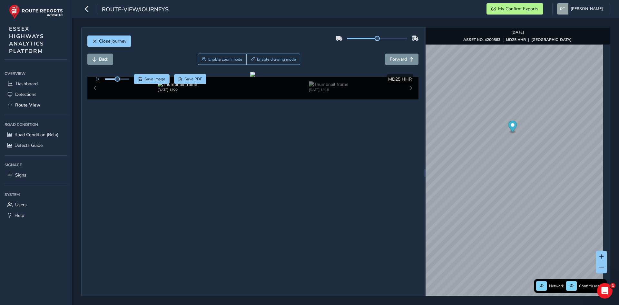
click at [512, 125] on icon "Map marker" at bounding box center [513, 126] width 9 height 11
click at [153, 78] on span "Save image" at bounding box center [155, 78] width 21 height 5
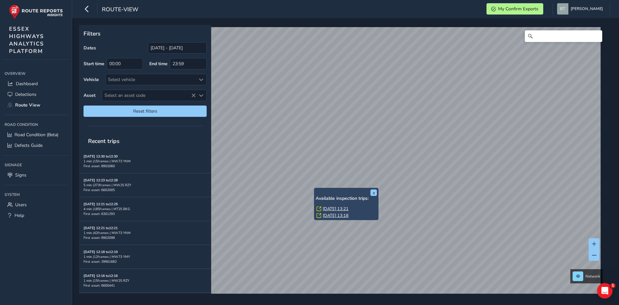
drag, startPoint x: 0, startPoint y: 0, endPoint x: 315, endPoint y: 188, distance: 366.7
click at [315, 188] on div "x Available inspection trips: [GEOGRAPHIC_DATA][DATE] 13:21 [DATE] 13:18" at bounding box center [346, 204] width 65 height 32
click at [332, 209] on link "Tue, 29 Jul, 13:21" at bounding box center [336, 209] width 26 height 6
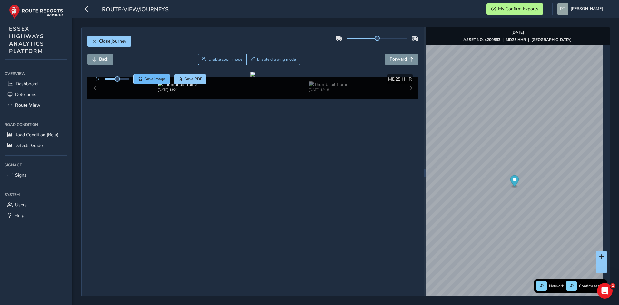
click at [150, 78] on span "Save image" at bounding box center [155, 78] width 21 height 5
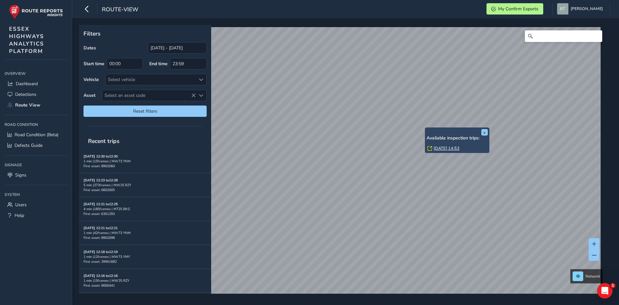
click at [440, 146] on link "[DATE] 14:53" at bounding box center [447, 149] width 26 height 6
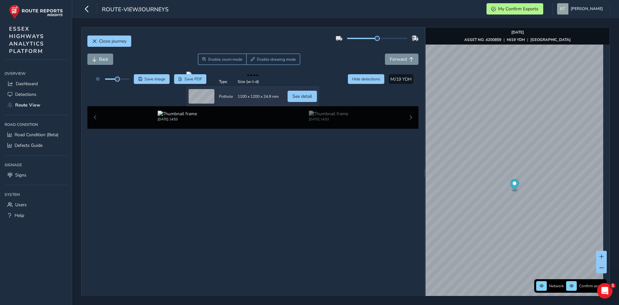
click at [513, 182] on circle "Map marker" at bounding box center [515, 184] width 4 height 4
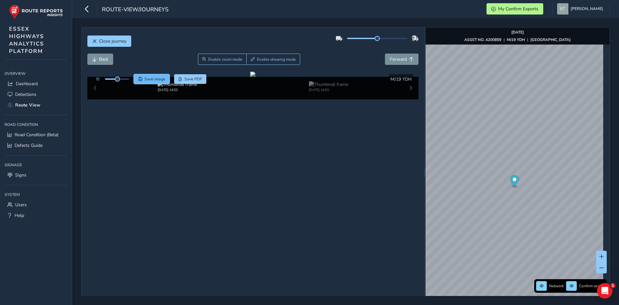
click at [156, 81] on span "Save image" at bounding box center [155, 78] width 21 height 5
